Goal: Communication & Community: Answer question/provide support

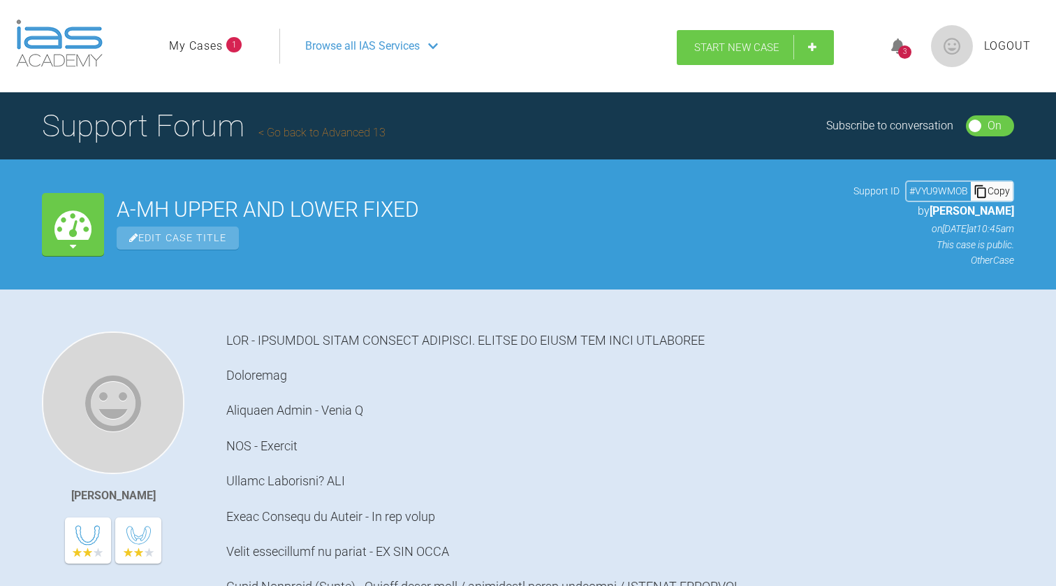
click at [816, 42] on link "Start New Case" at bounding box center [755, 47] width 157 height 35
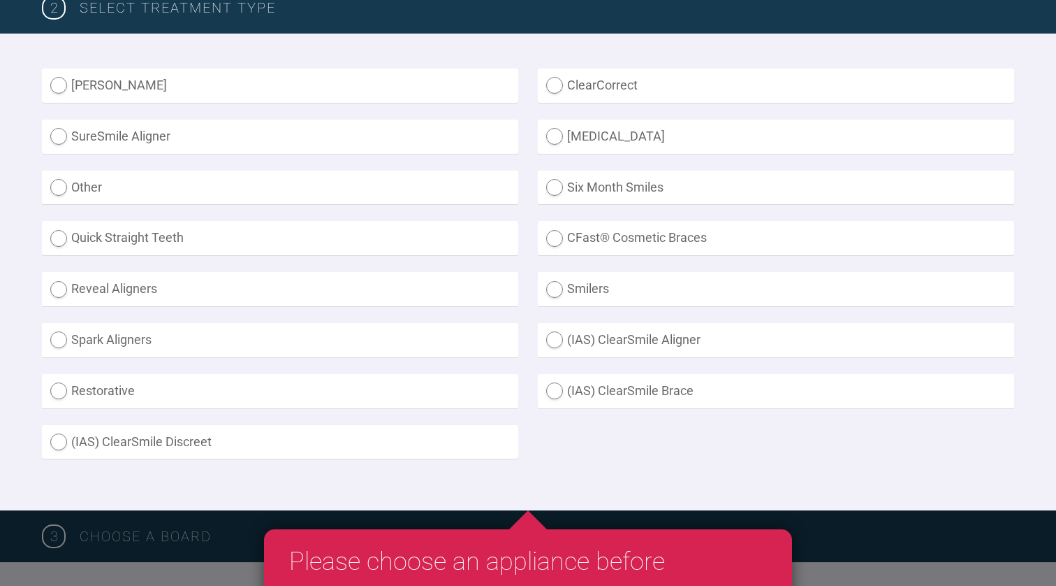
scroll to position [371, 0]
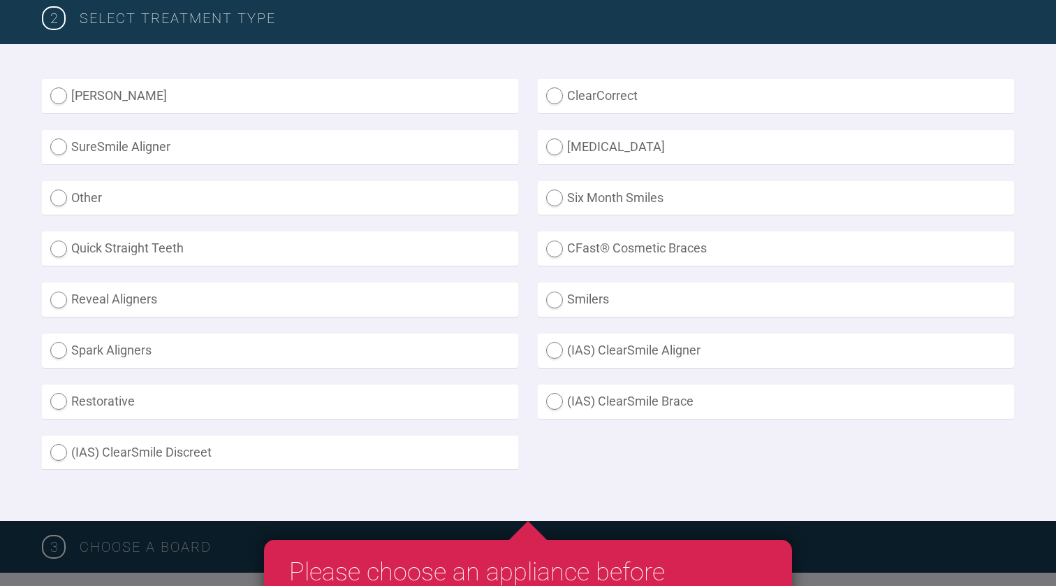
click at [63, 196] on label "Other" at bounding box center [280, 198] width 477 height 34
radio input "true"
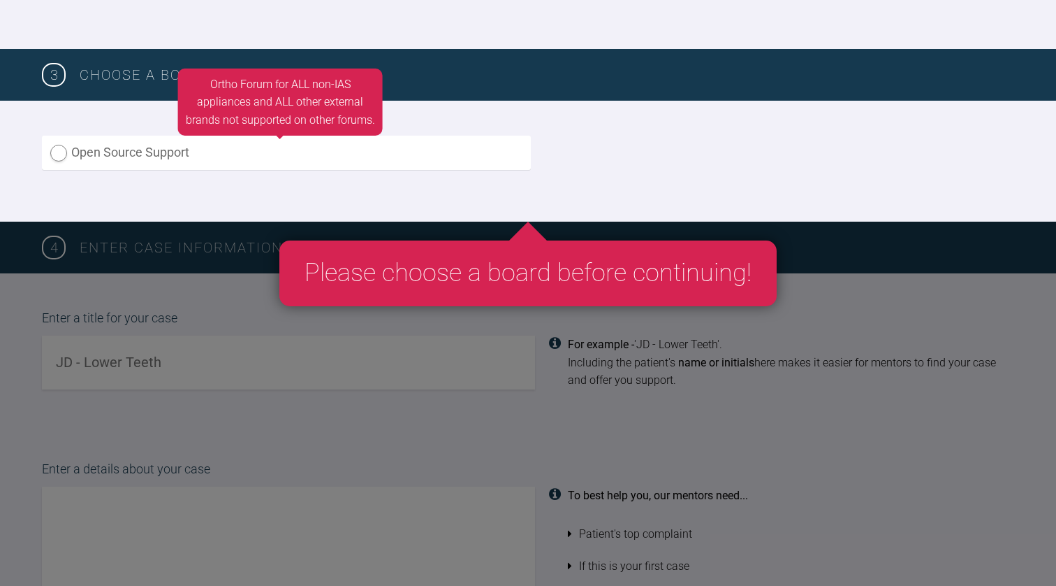
click at [278, 168] on label "Open Source Support" at bounding box center [286, 153] width 489 height 34
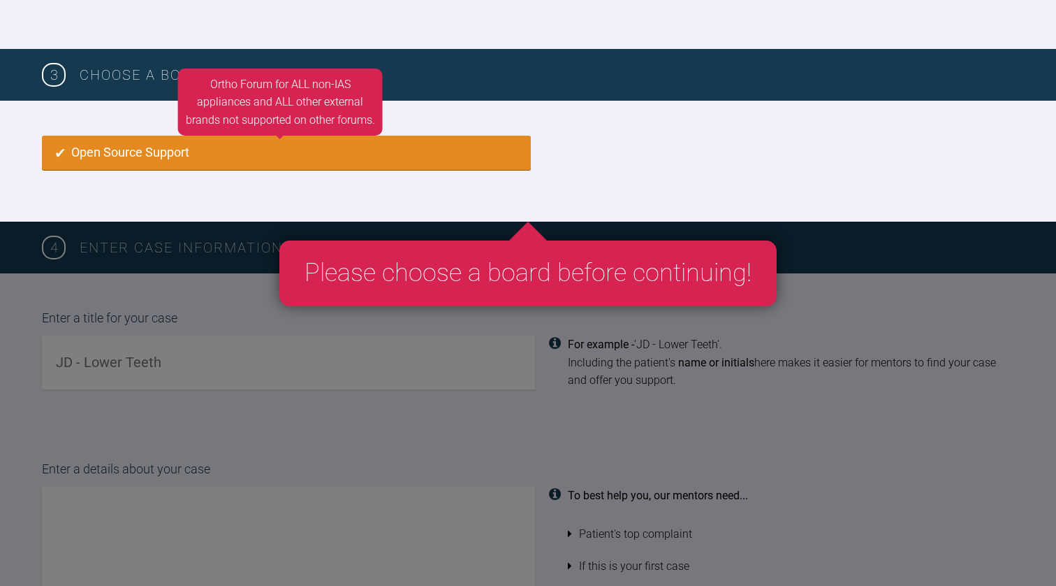
radio input "true"
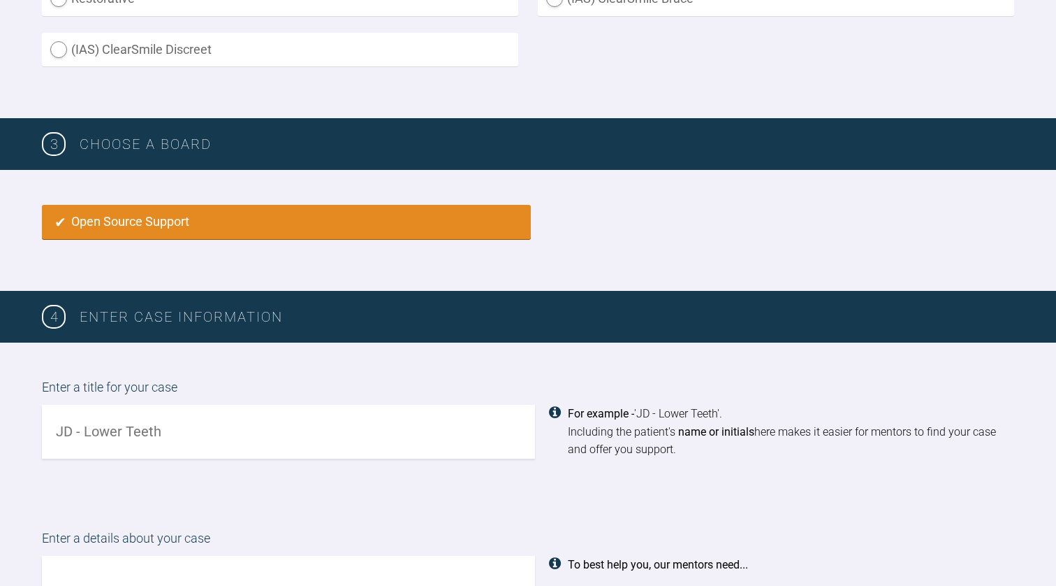
scroll to position [772, 0]
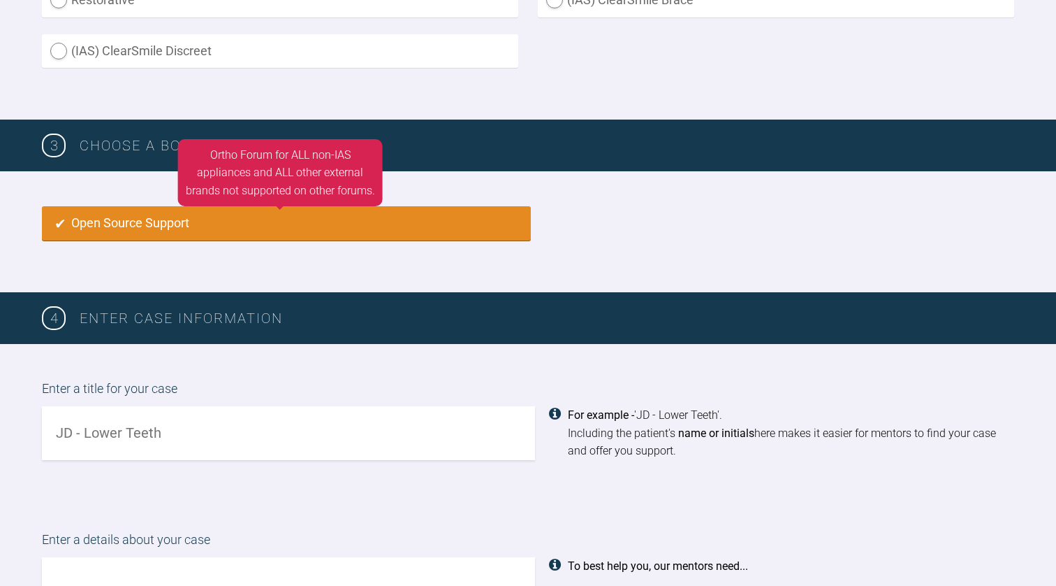
click at [189, 219] on label "Open Source Support" at bounding box center [286, 223] width 489 height 34
click at [58, 223] on label "Open Source Support" at bounding box center [286, 223] width 489 height 34
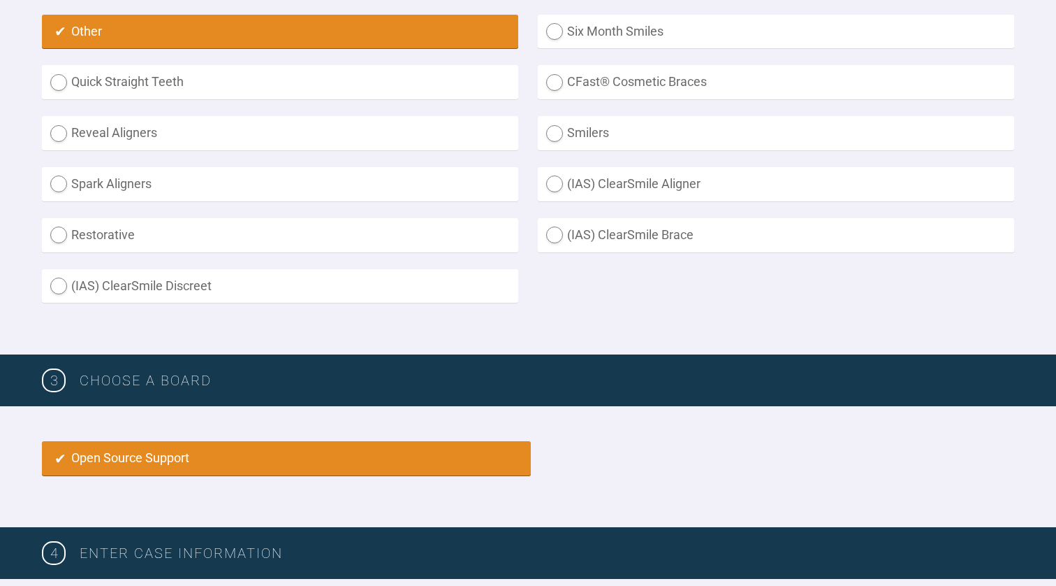
scroll to position [538, 0]
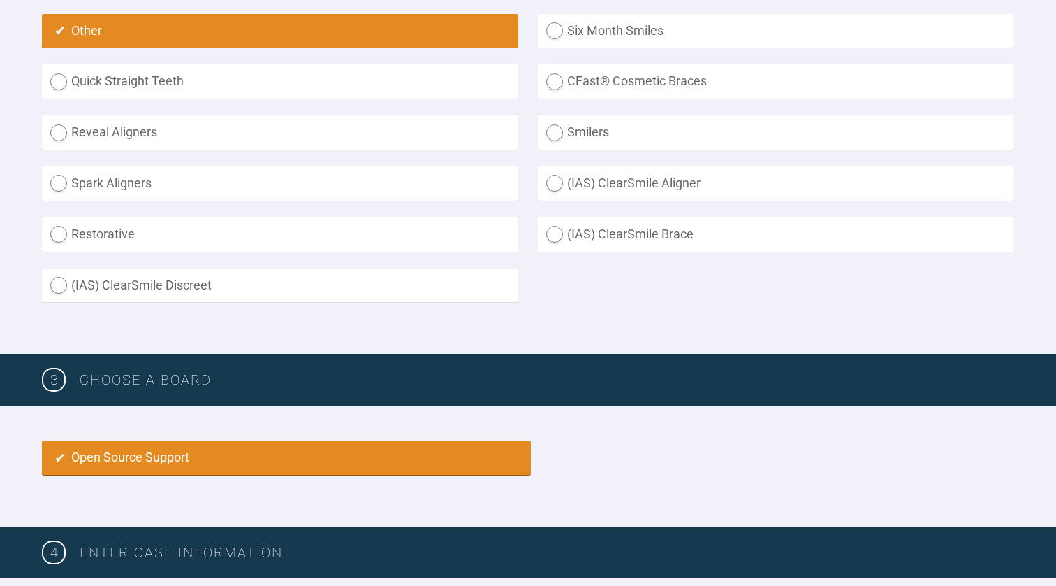
click at [124, 382] on h3 "Choose a board" at bounding box center [547, 379] width 935 height 22
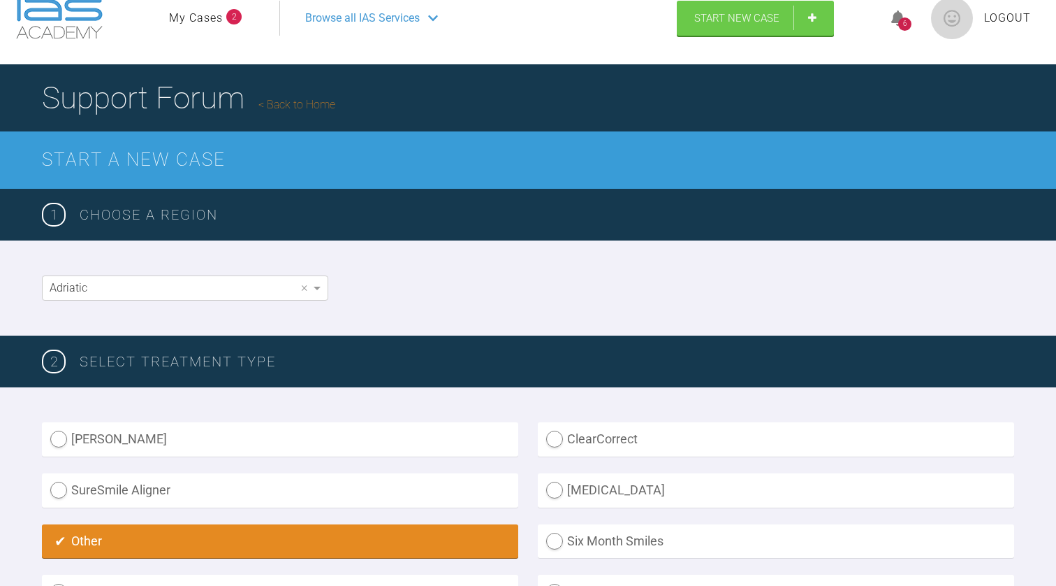
scroll to position [0, 0]
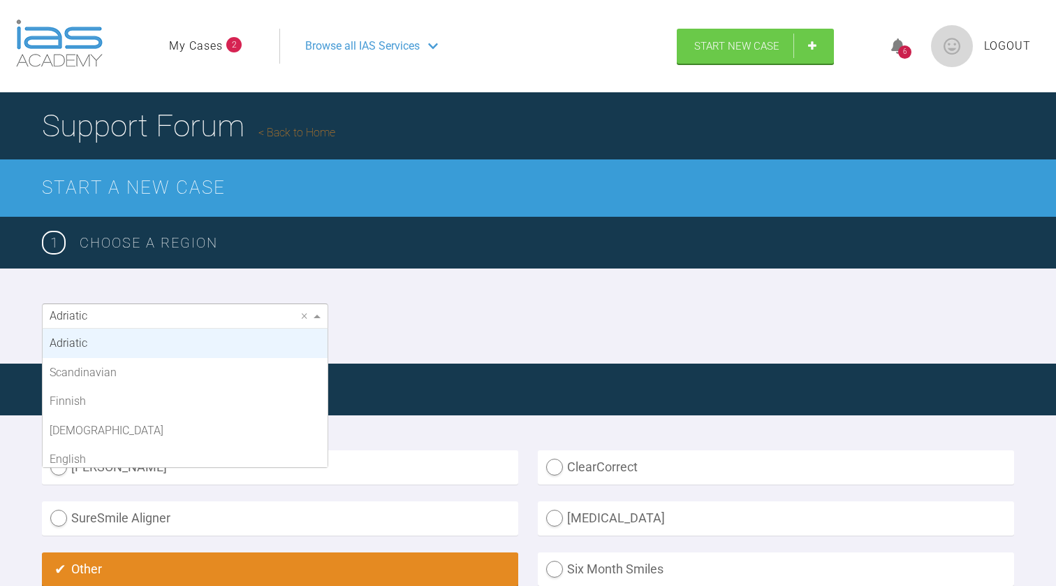
click at [134, 319] on div "Adriatic" at bounding box center [185, 316] width 285 height 24
drag, startPoint x: 133, startPoint y: 314, endPoint x: 58, endPoint y: 314, distance: 75.5
click at [59, 314] on div "Adriatic" at bounding box center [185, 316] width 285 height 24
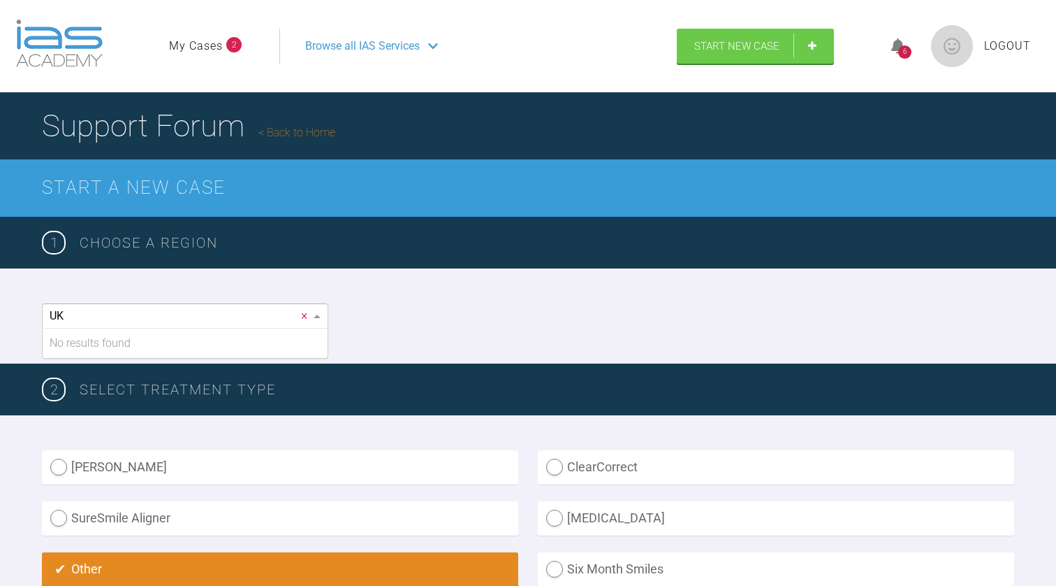
click at [305, 316] on span "×" at bounding box center [304, 315] width 6 height 13
click at [308, 317] on span "×" at bounding box center [304, 316] width 12 height 24
type input "UK"
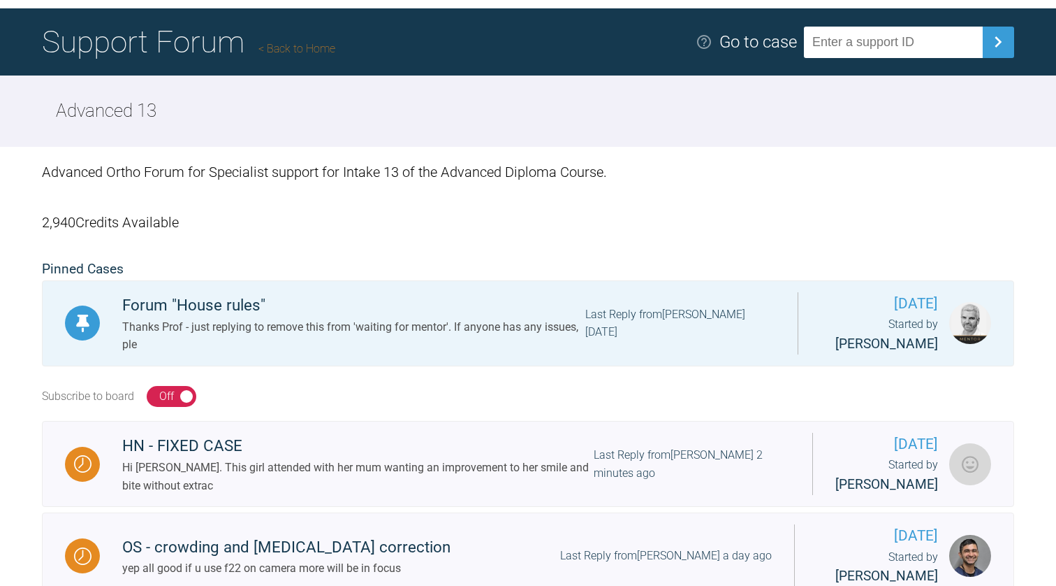
scroll to position [83, 0]
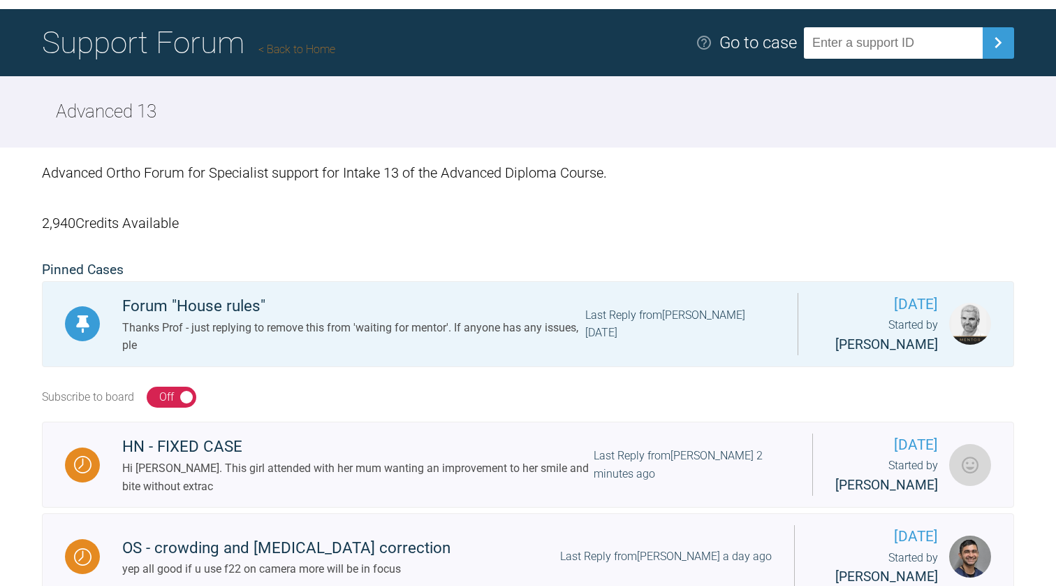
click at [175, 53] on h1 "Support Forum Back to Home" at bounding box center [188, 42] width 293 height 49
click at [319, 48] on link "Back to Home" at bounding box center [297, 49] width 77 height 13
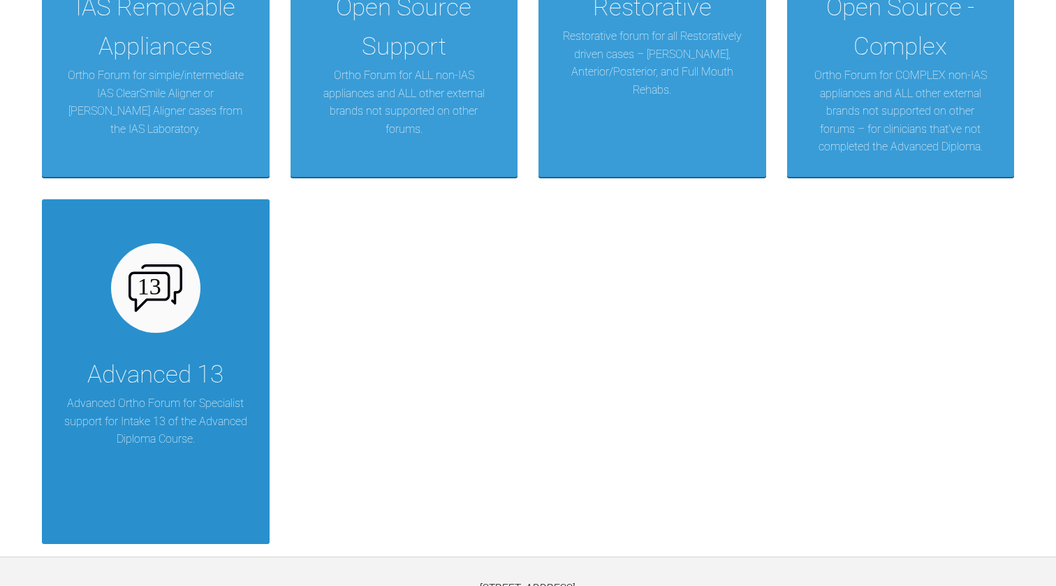
click at [170, 342] on div "Advanced 13 Advanced Ortho Forum for Specialist support for Intake 13 of the Ad…" at bounding box center [156, 371] width 228 height 344
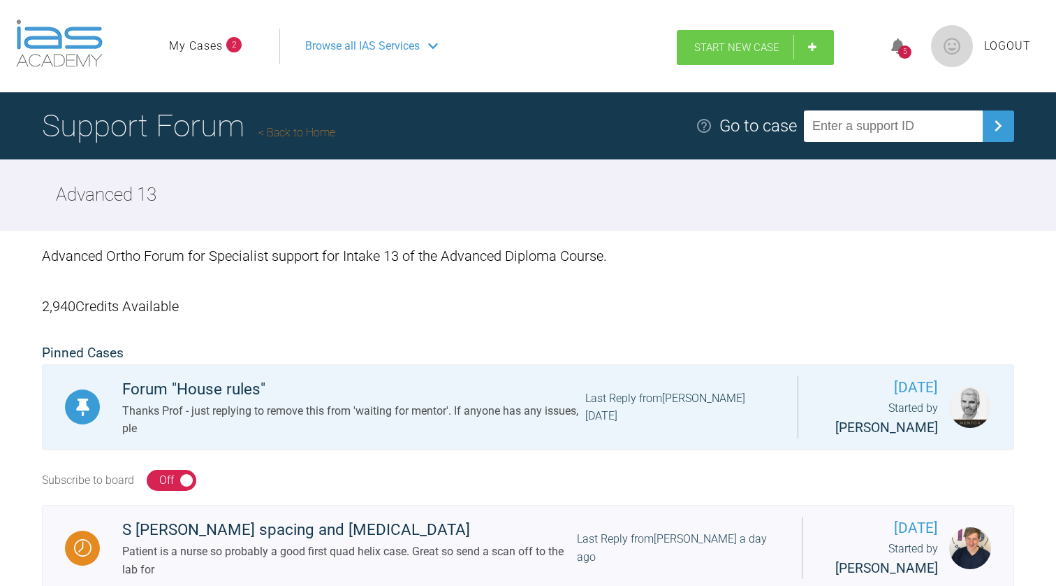
click at [821, 43] on link "Start New Case" at bounding box center [755, 47] width 157 height 35
click at [804, 48] on link "Start New Case" at bounding box center [755, 47] width 157 height 35
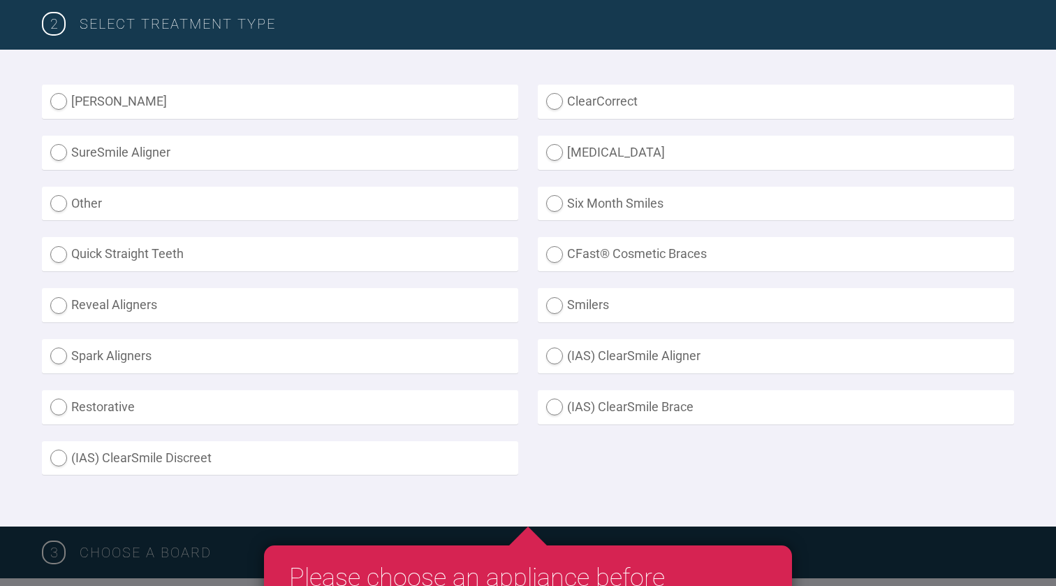
scroll to position [510, 0]
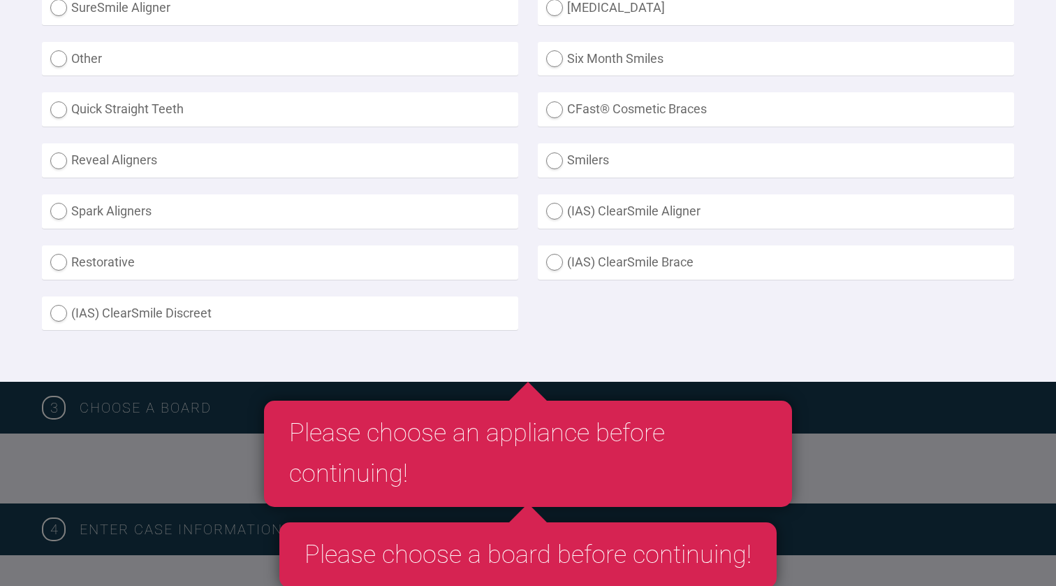
click at [99, 60] on label "Other" at bounding box center [280, 59] width 477 height 34
radio input "true"
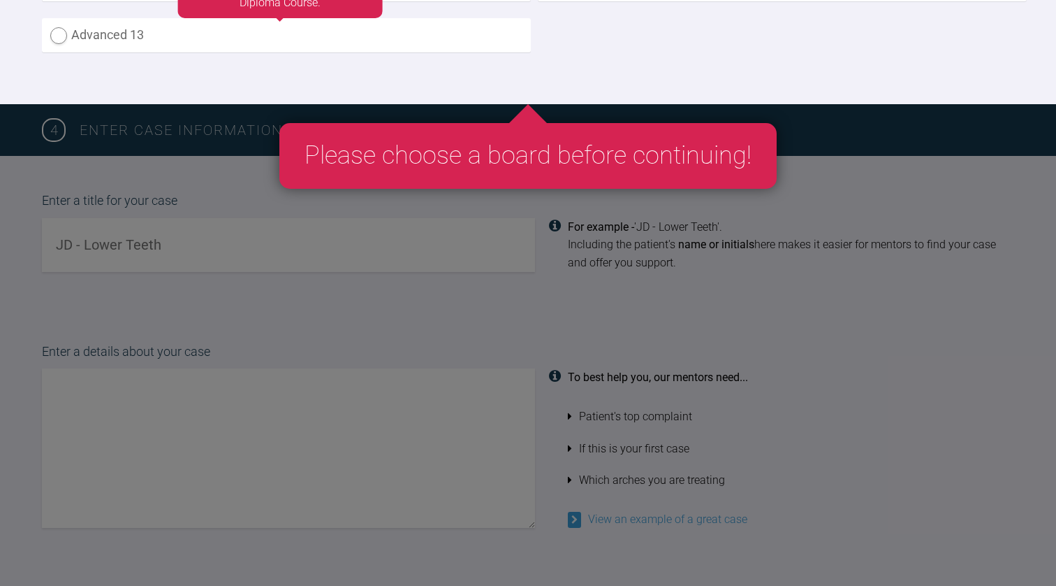
click at [201, 33] on label "Advanced 13" at bounding box center [286, 35] width 489 height 34
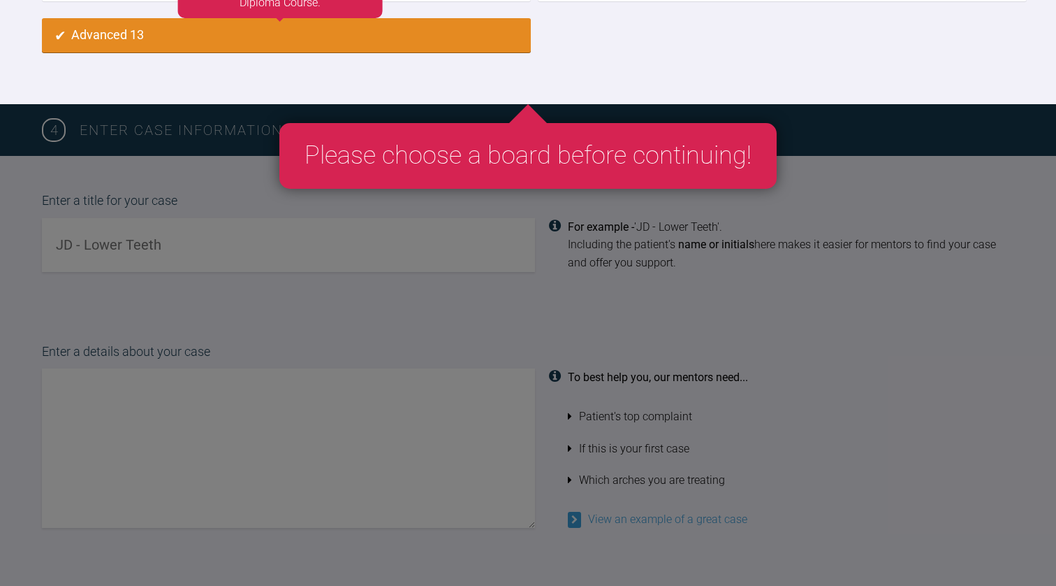
radio input "true"
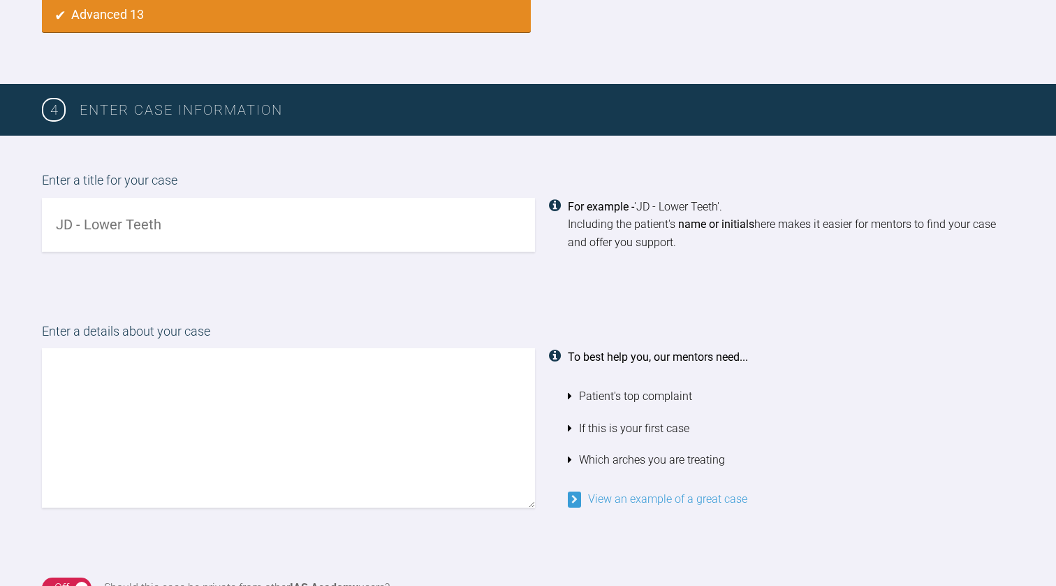
click at [233, 235] on input "text" at bounding box center [288, 225] width 493 height 54
type input "LM - CLASS 2 SEVERE OJ/DEEP BITE"
click at [205, 368] on textarea at bounding box center [288, 427] width 493 height 159
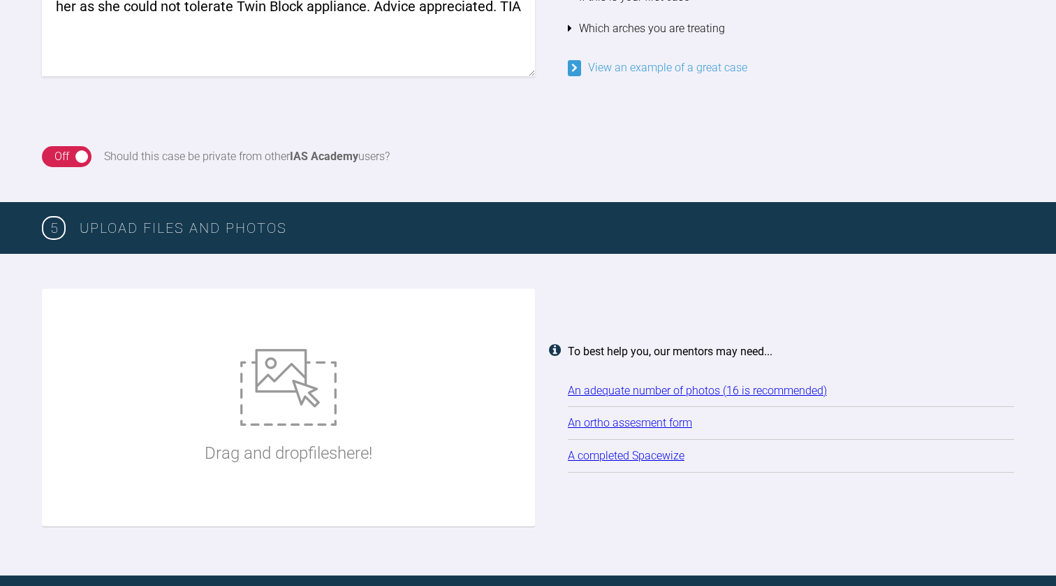
scroll to position [1535, 0]
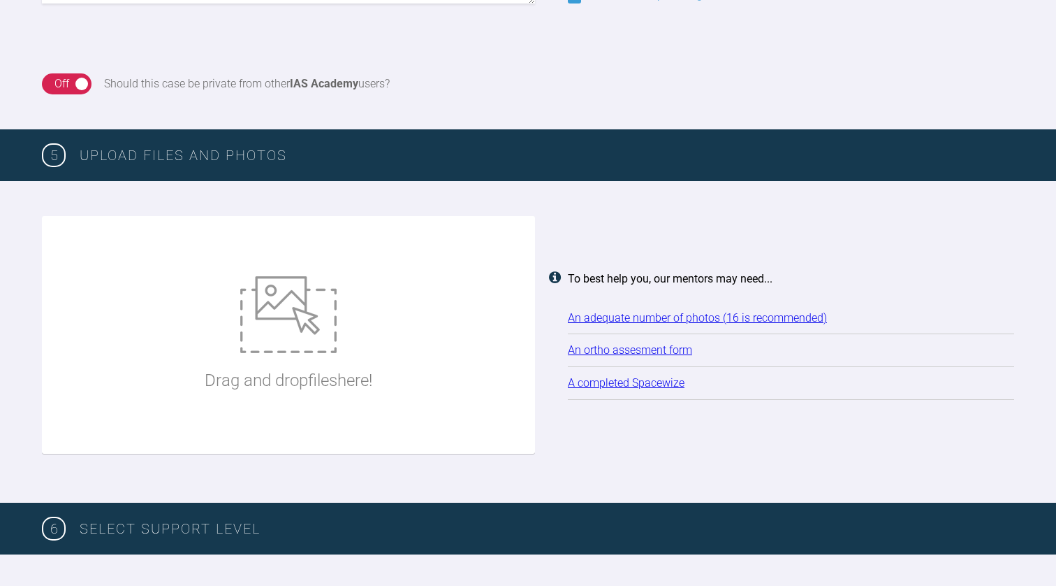
type textarea "Hi Asif. This 16 year old girl presented very distressed as she is being bullie…"
click at [263, 307] on img at bounding box center [288, 314] width 96 height 77
type input "C:\fakepath\LM ORTHO ASSESSMENT.doc"
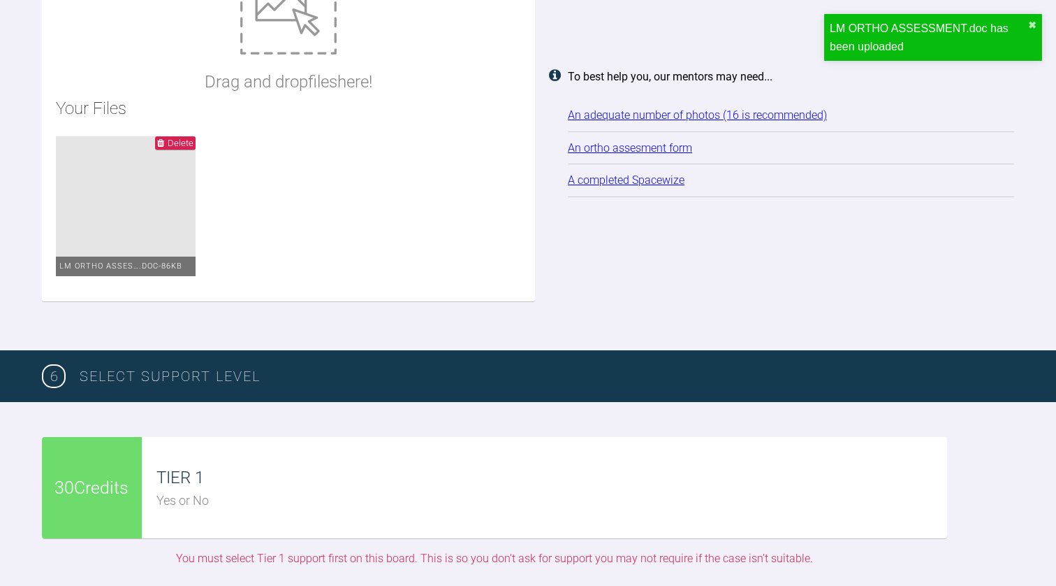
scroll to position [1680, 0]
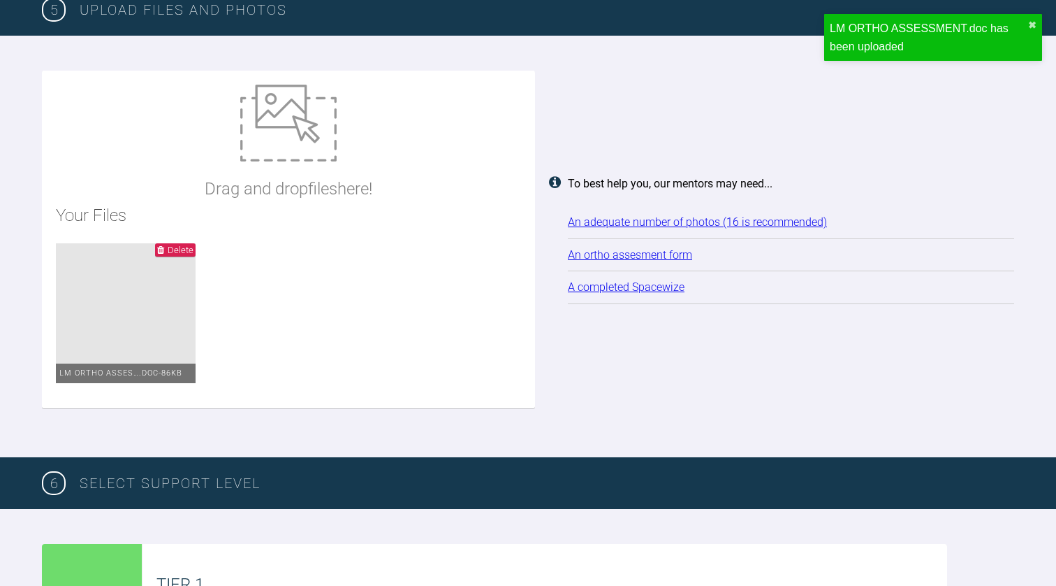
click at [282, 135] on img at bounding box center [288, 123] width 96 height 77
type input "C:\fakepath\DSC_6623 (2).jpeg"
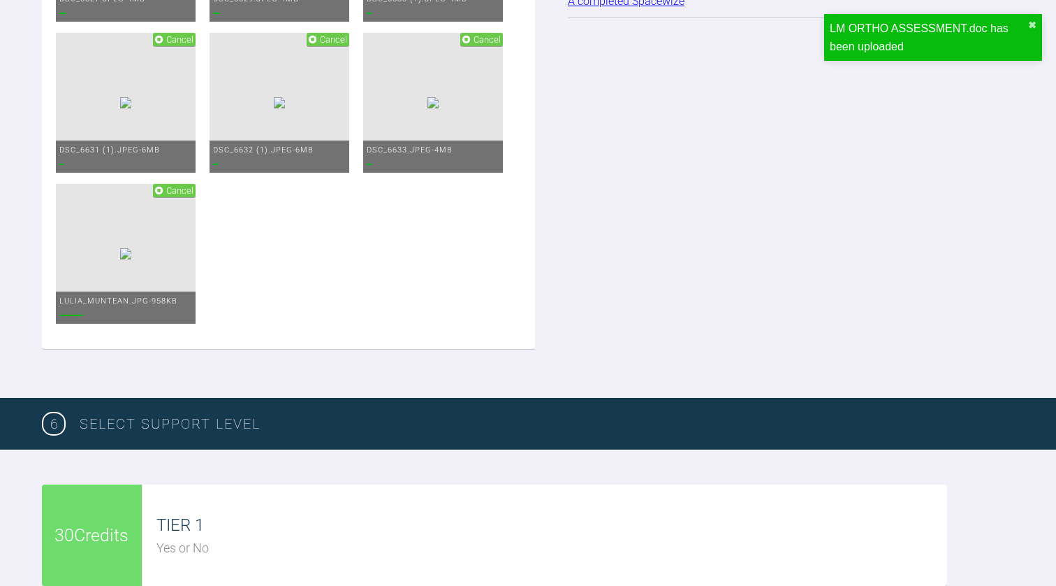
scroll to position [2607, 0]
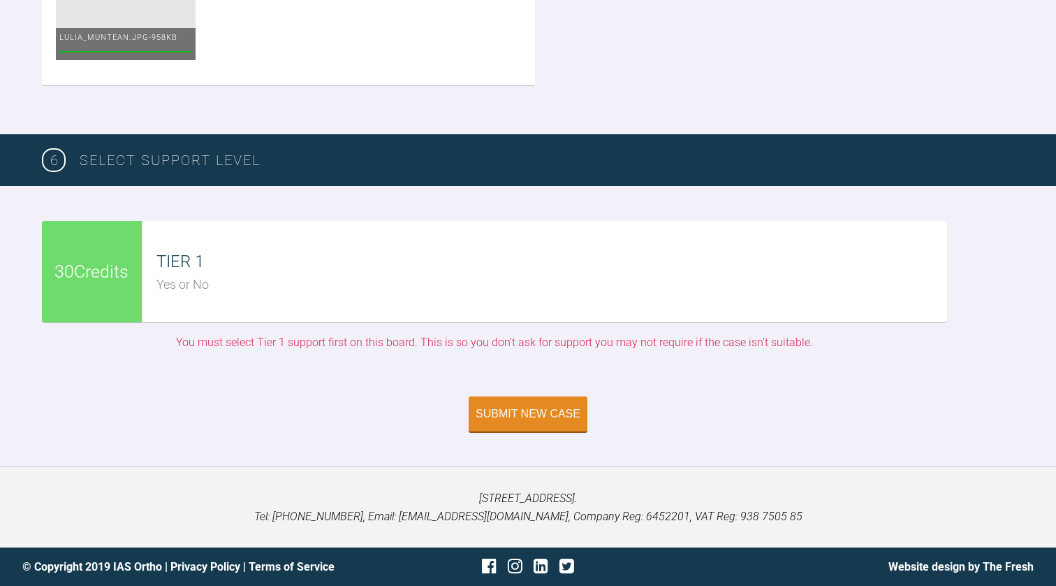
click at [182, 268] on div "TIER 1" at bounding box center [552, 261] width 791 height 27
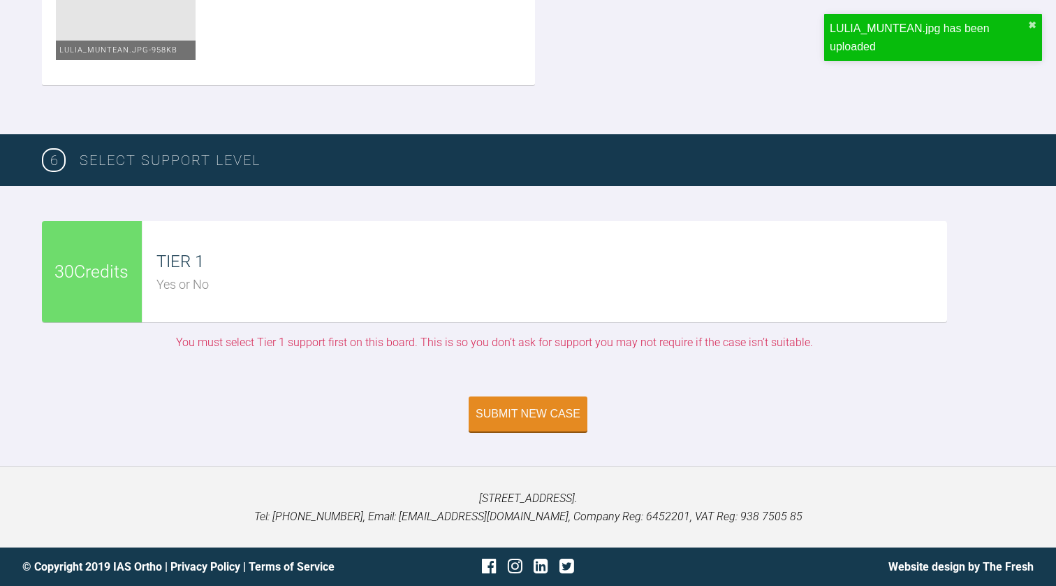
click at [226, 275] on div "Yes or No" at bounding box center [552, 285] width 791 height 20
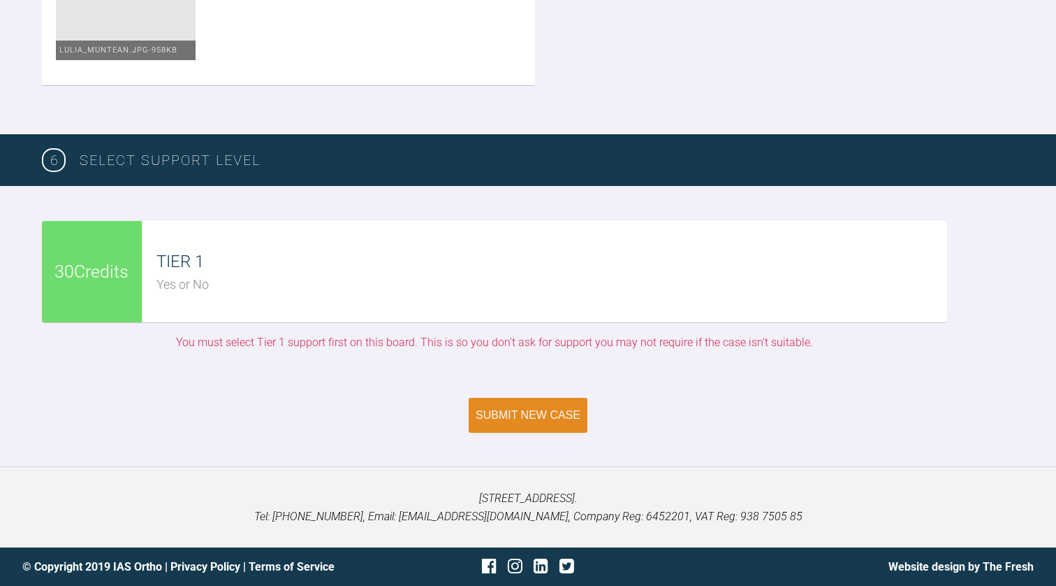
click at [507, 413] on div "Submit New Case" at bounding box center [528, 415] width 105 height 13
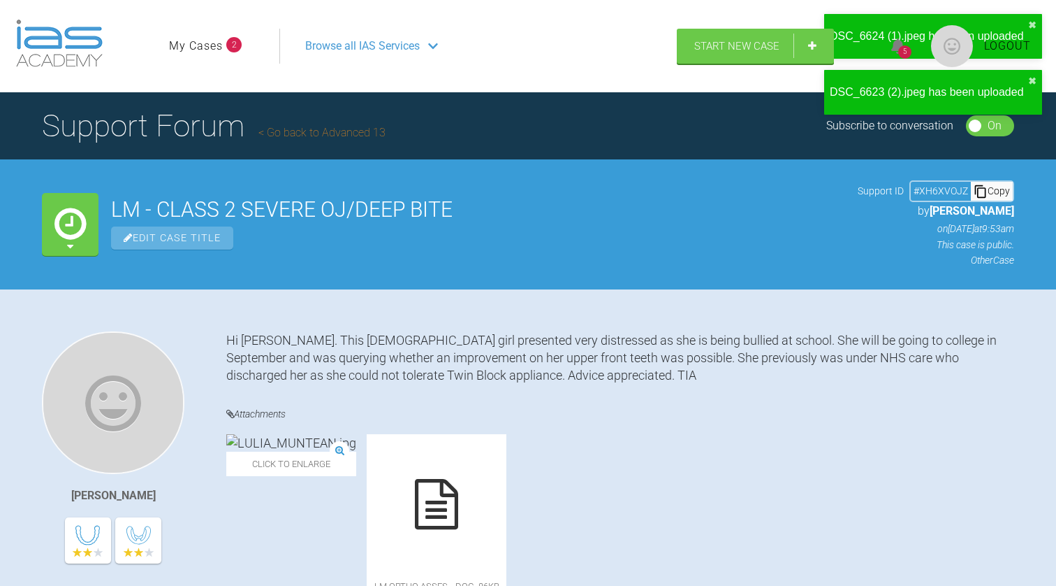
click at [55, 35] on img at bounding box center [59, 44] width 87 height 48
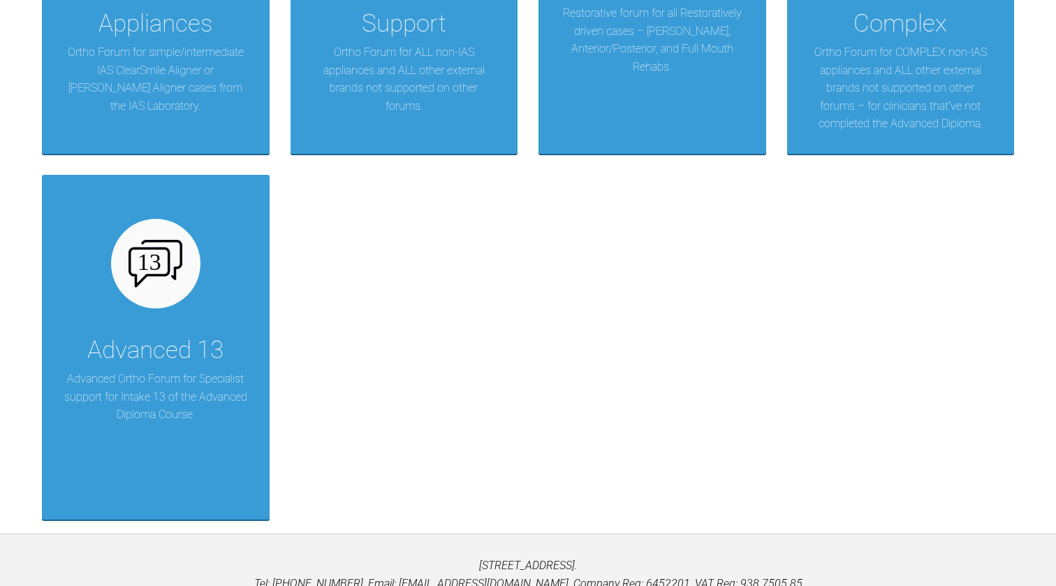
scroll to position [574, 0]
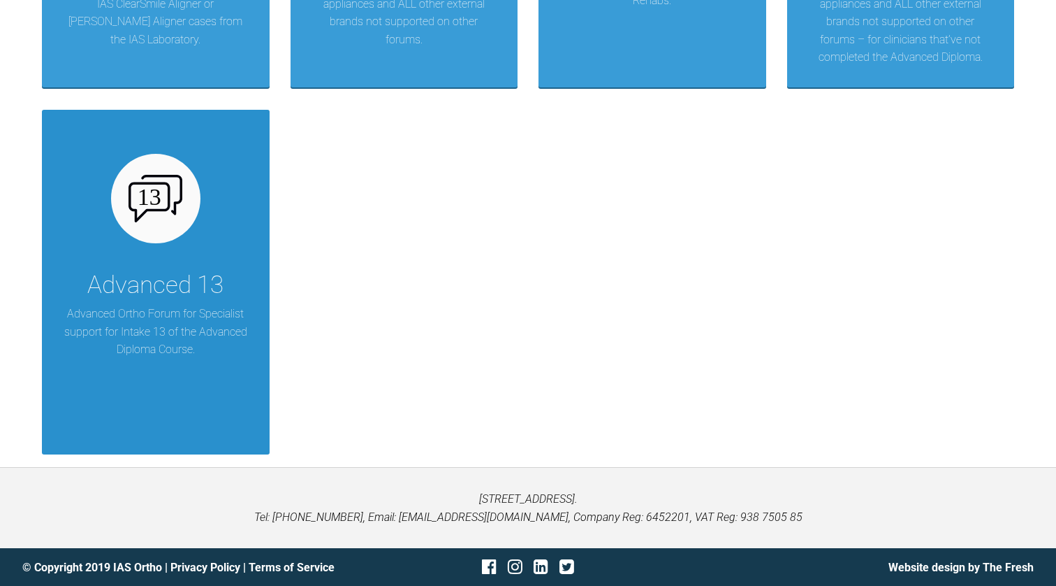
click at [139, 275] on div "Advanced 13" at bounding box center [155, 285] width 136 height 39
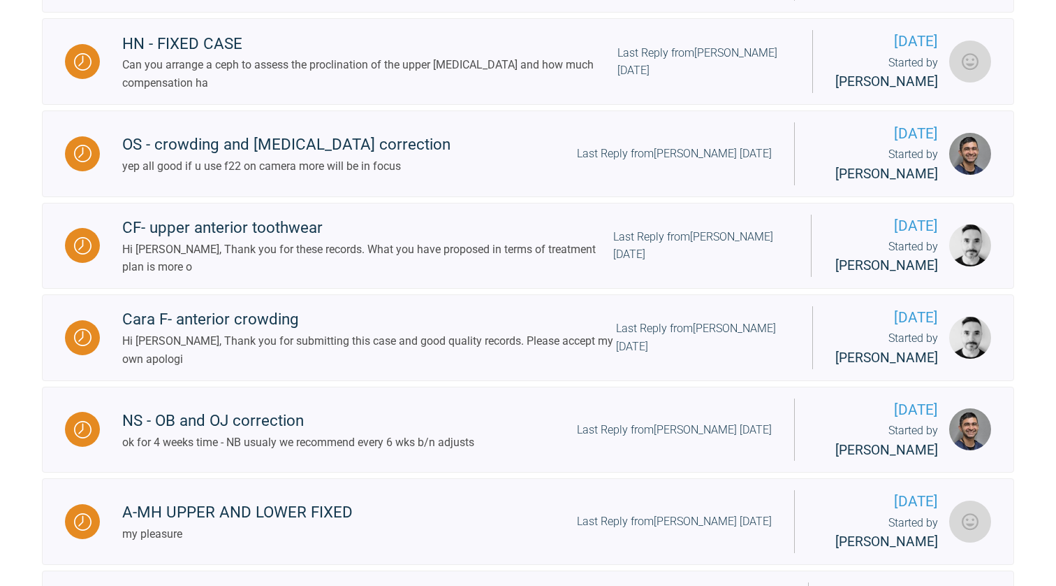
scroll to position [1037, 0]
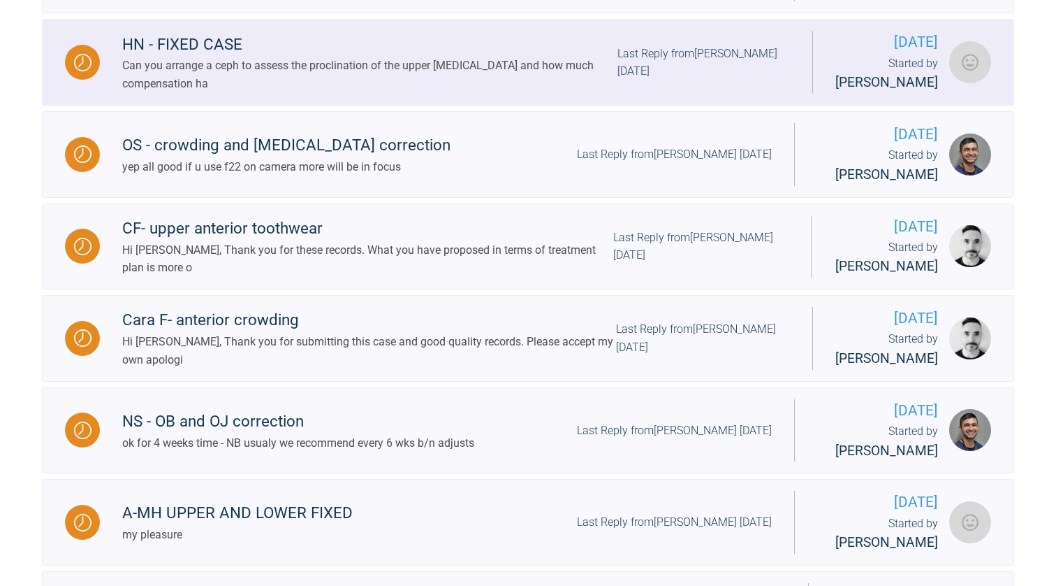
click at [337, 89] on div "Can you arrange a ceph to assess the proclination of the upper [MEDICAL_DATA] a…" at bounding box center [369, 75] width 495 height 36
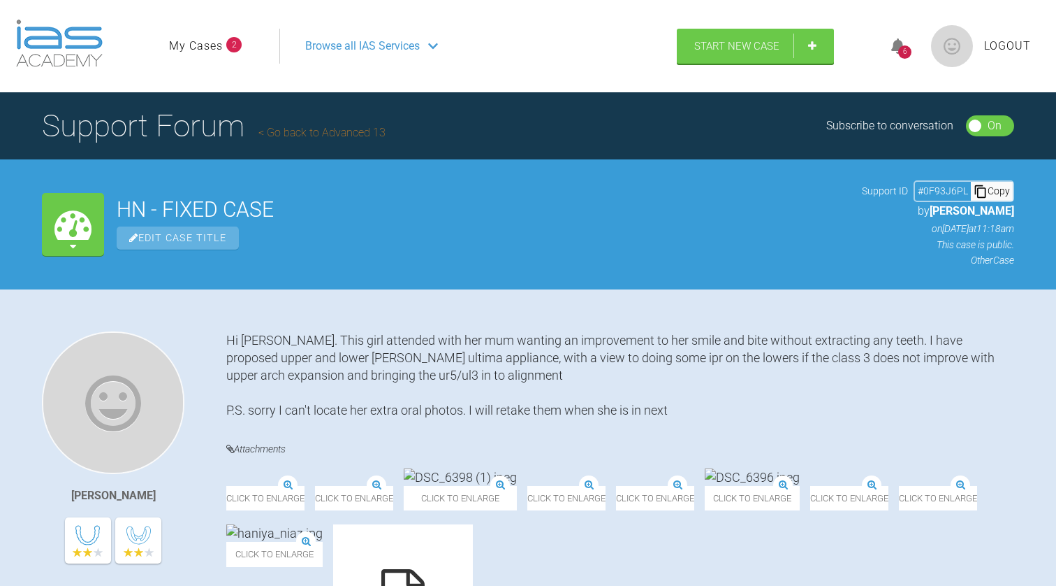
click at [304, 138] on link "Go back to Advanced 13" at bounding box center [322, 132] width 127 height 13
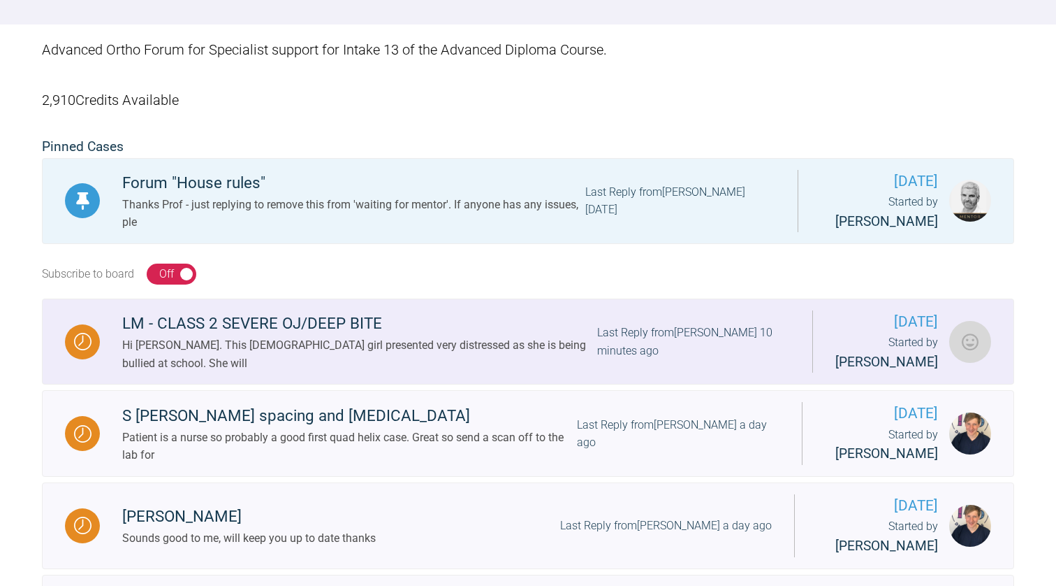
click at [317, 328] on div "LM - CLASS 2 SEVERE OJ/DEEP BITE" at bounding box center [359, 323] width 475 height 25
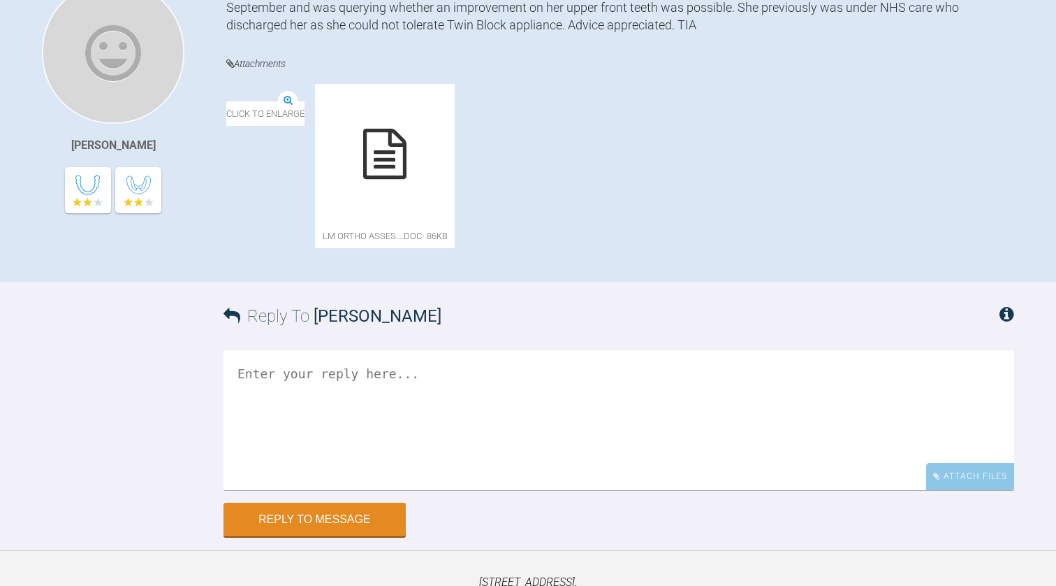
scroll to position [342, 0]
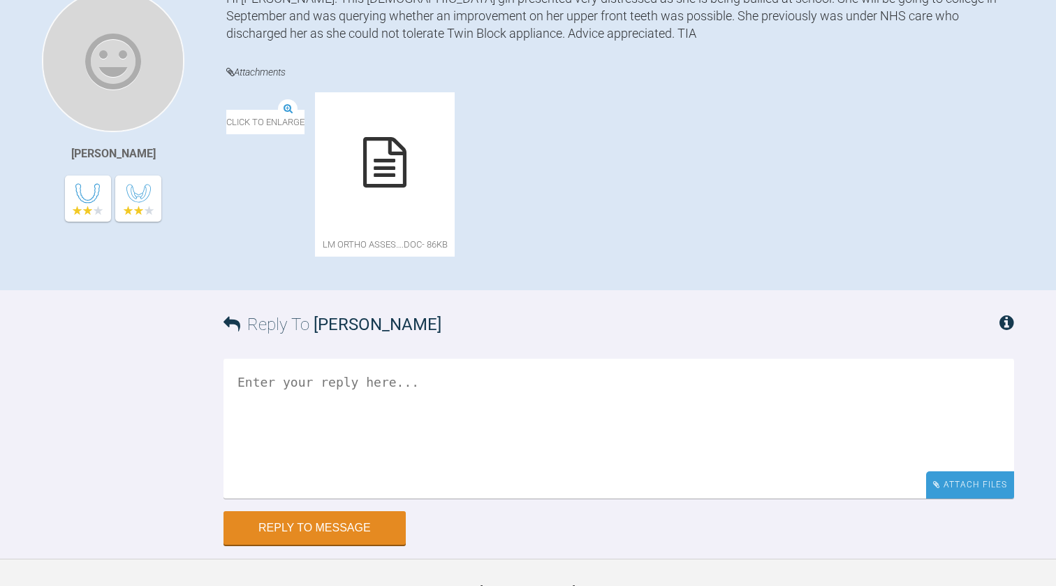
click at [956, 483] on div "Attach Files" at bounding box center [971, 484] width 88 height 27
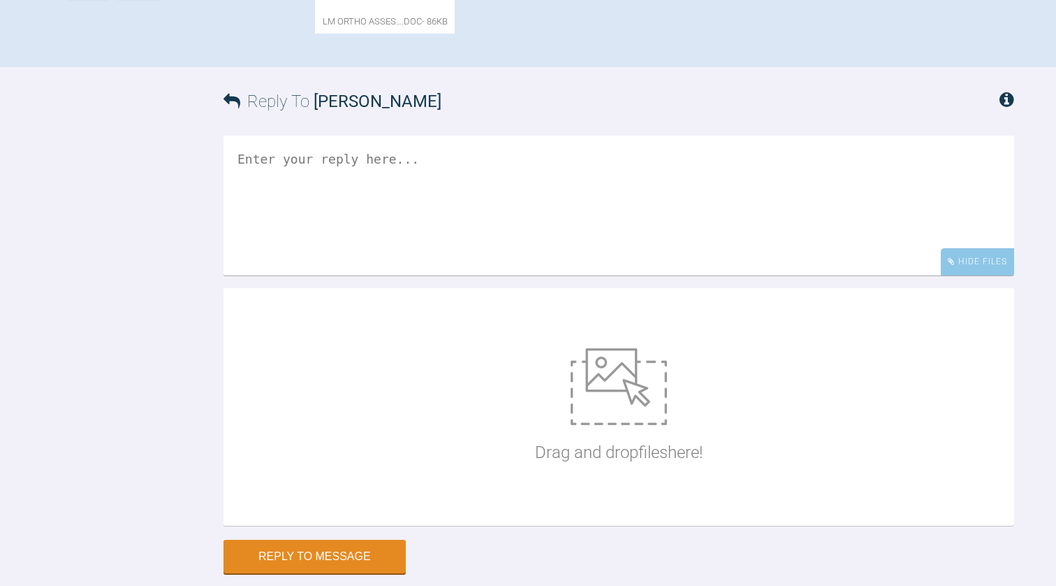
scroll to position [567, 0]
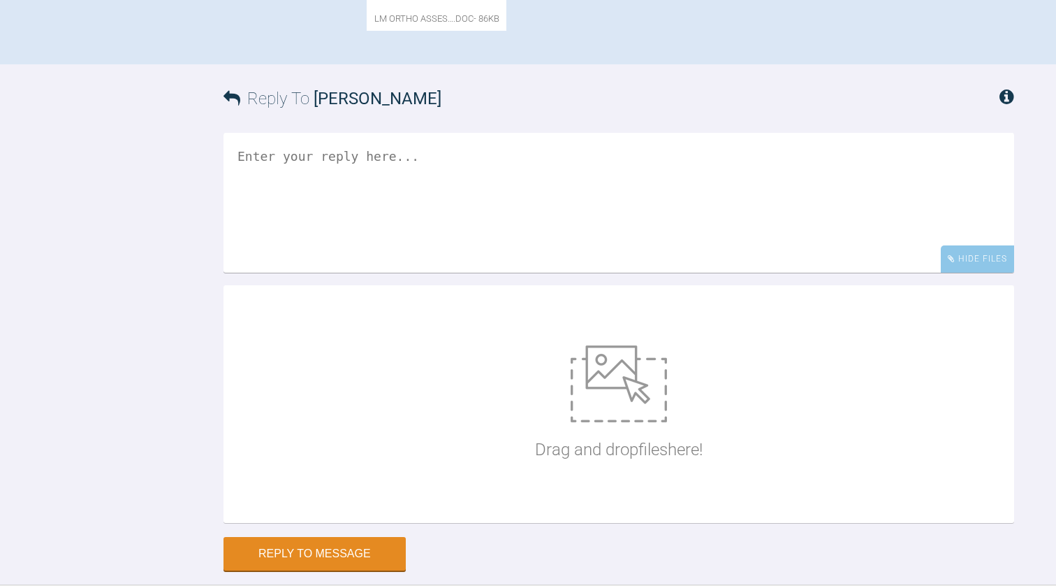
click at [616, 393] on img at bounding box center [619, 383] width 96 height 77
type input "C:\fakepath\DSC_6623 (2).jpeg"
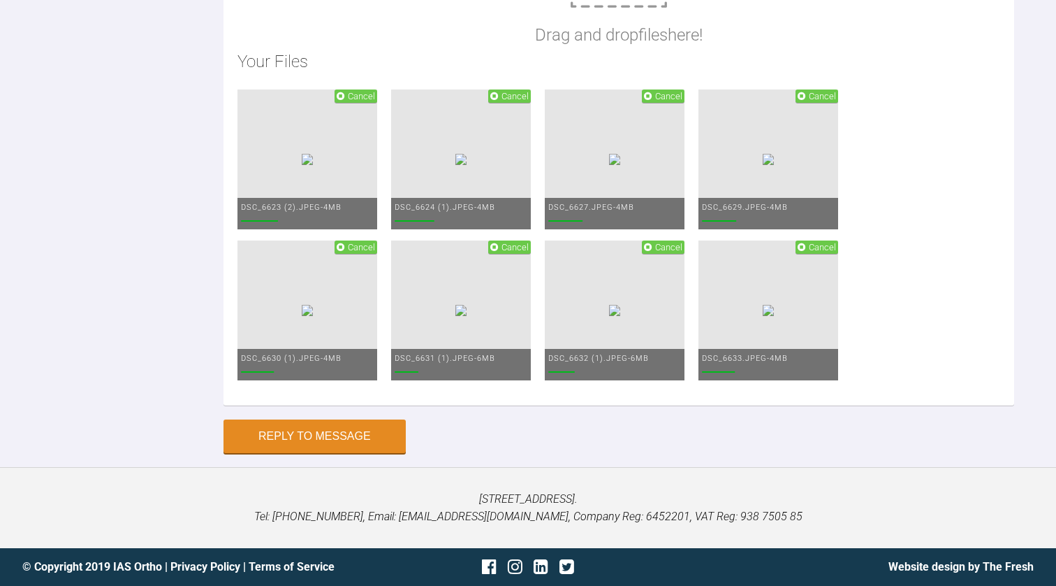
scroll to position [975, 0]
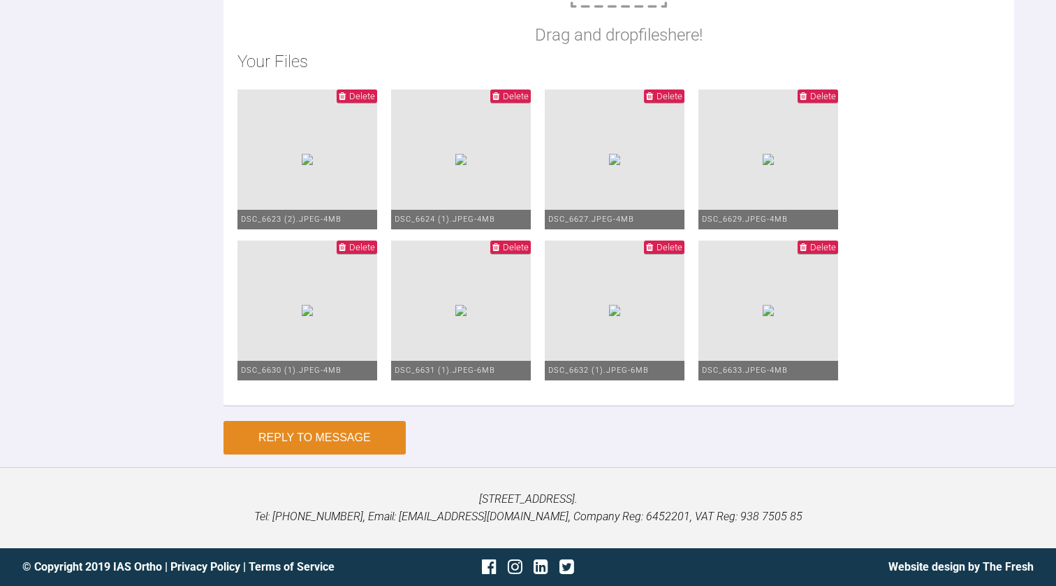
click at [330, 454] on button "Reply to Message" at bounding box center [315, 438] width 182 height 34
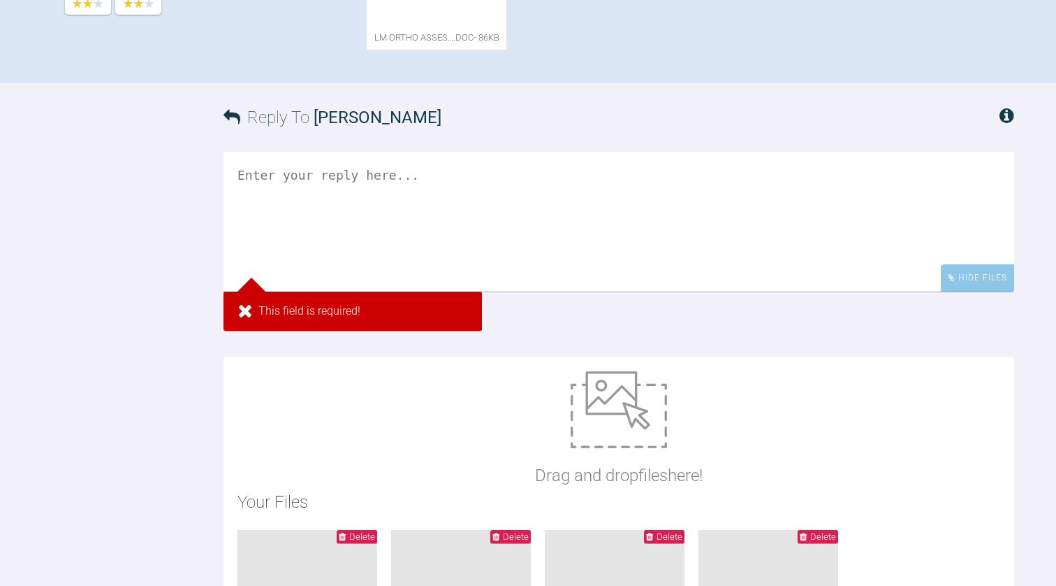
scroll to position [547, 0]
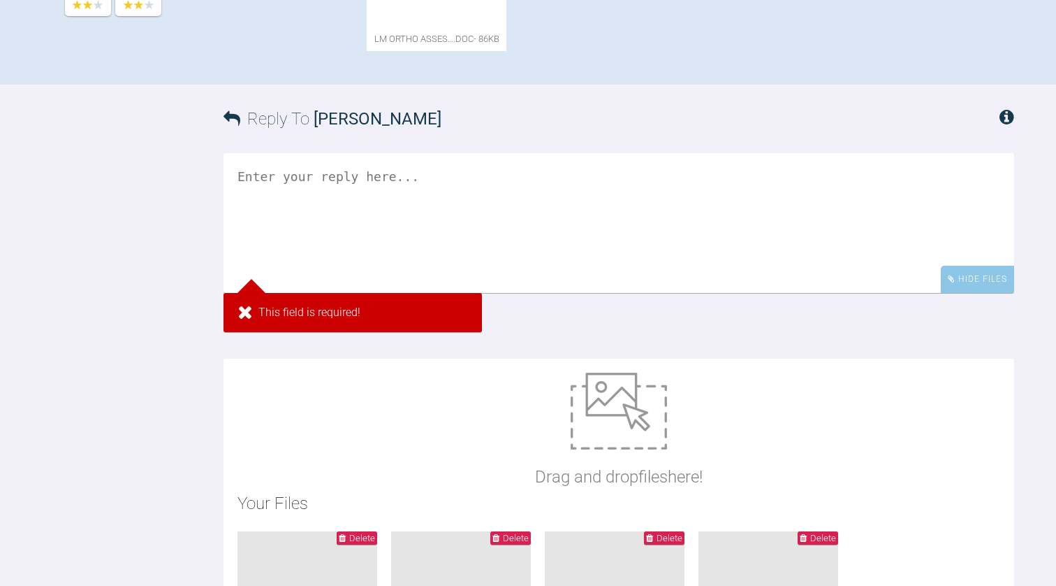
click at [378, 238] on textarea at bounding box center [619, 223] width 791 height 140
type textarea "s"
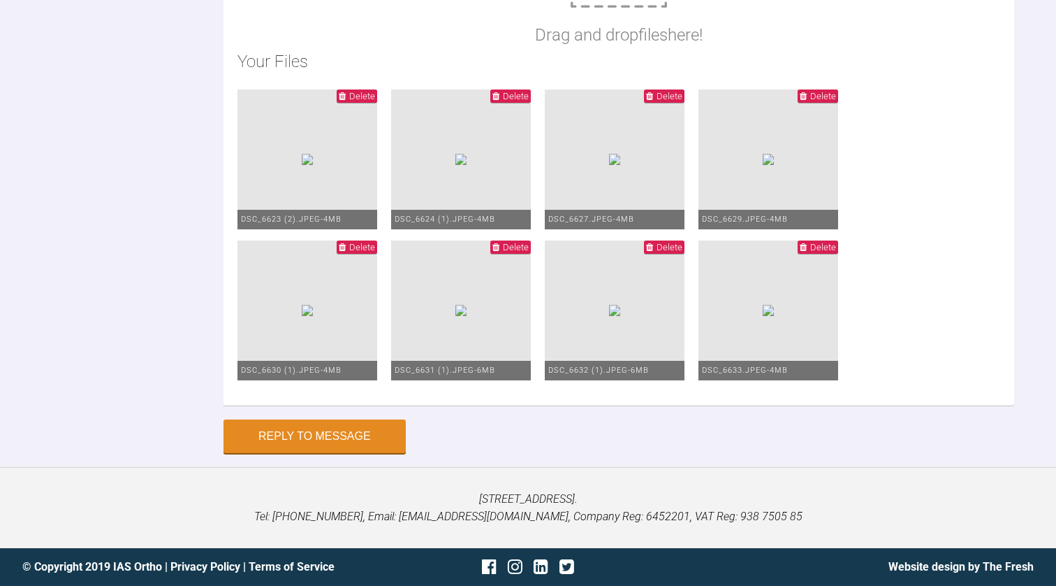
scroll to position [1087, 0]
type textarea "Sorry photos didn't upload so attached here"
click at [290, 431] on button "Reply to Message" at bounding box center [315, 438] width 182 height 34
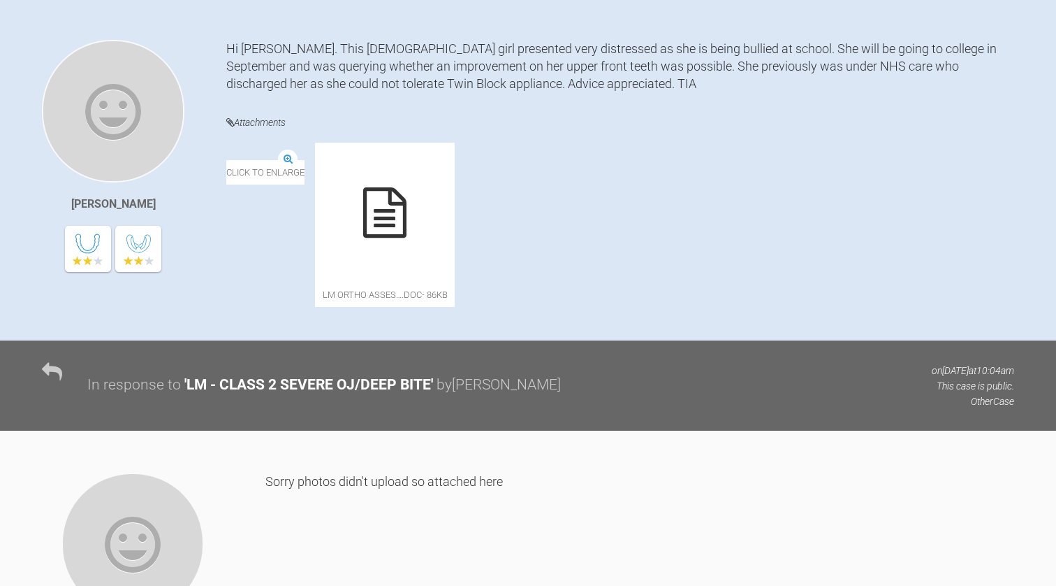
scroll to position [297, 0]
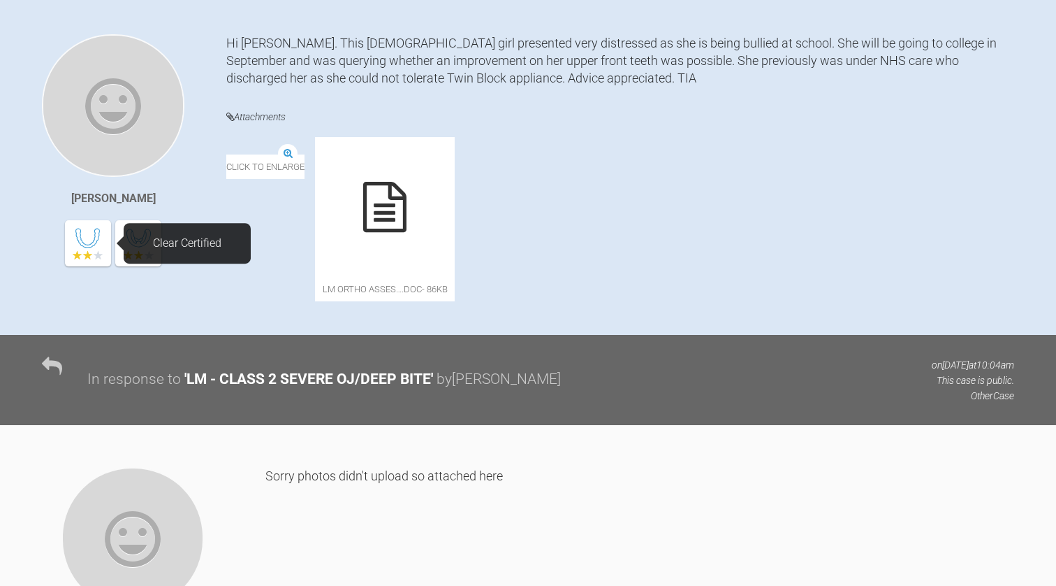
click at [89, 240] on icon at bounding box center [87, 238] width 24 height 24
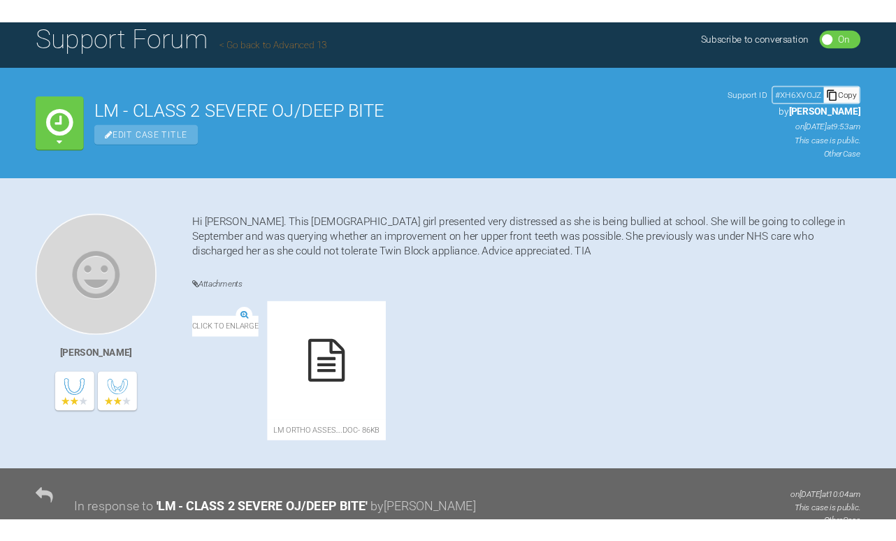
scroll to position [0, 0]
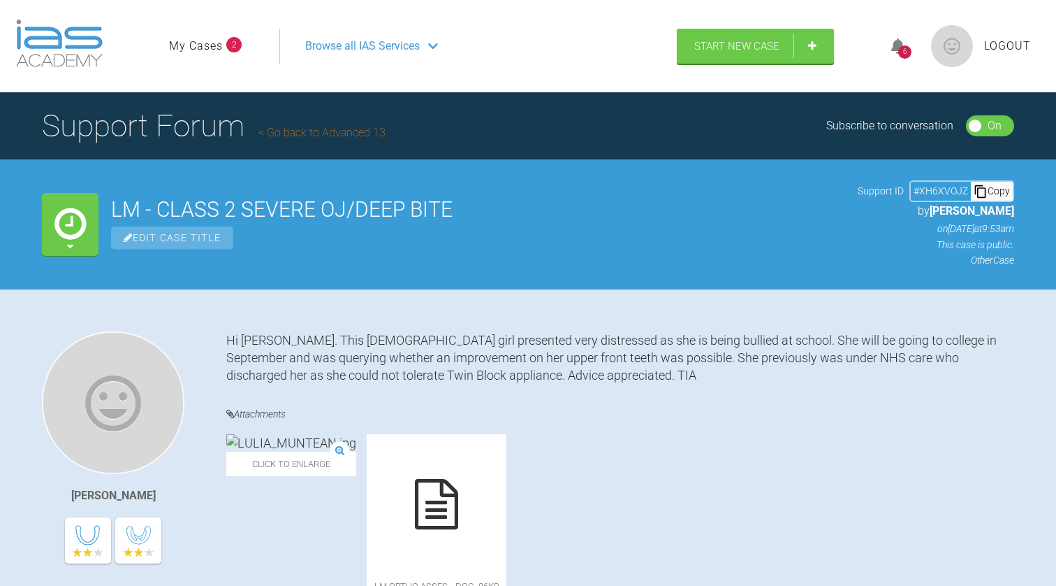
click at [944, 46] on img at bounding box center [952, 46] width 42 height 42
